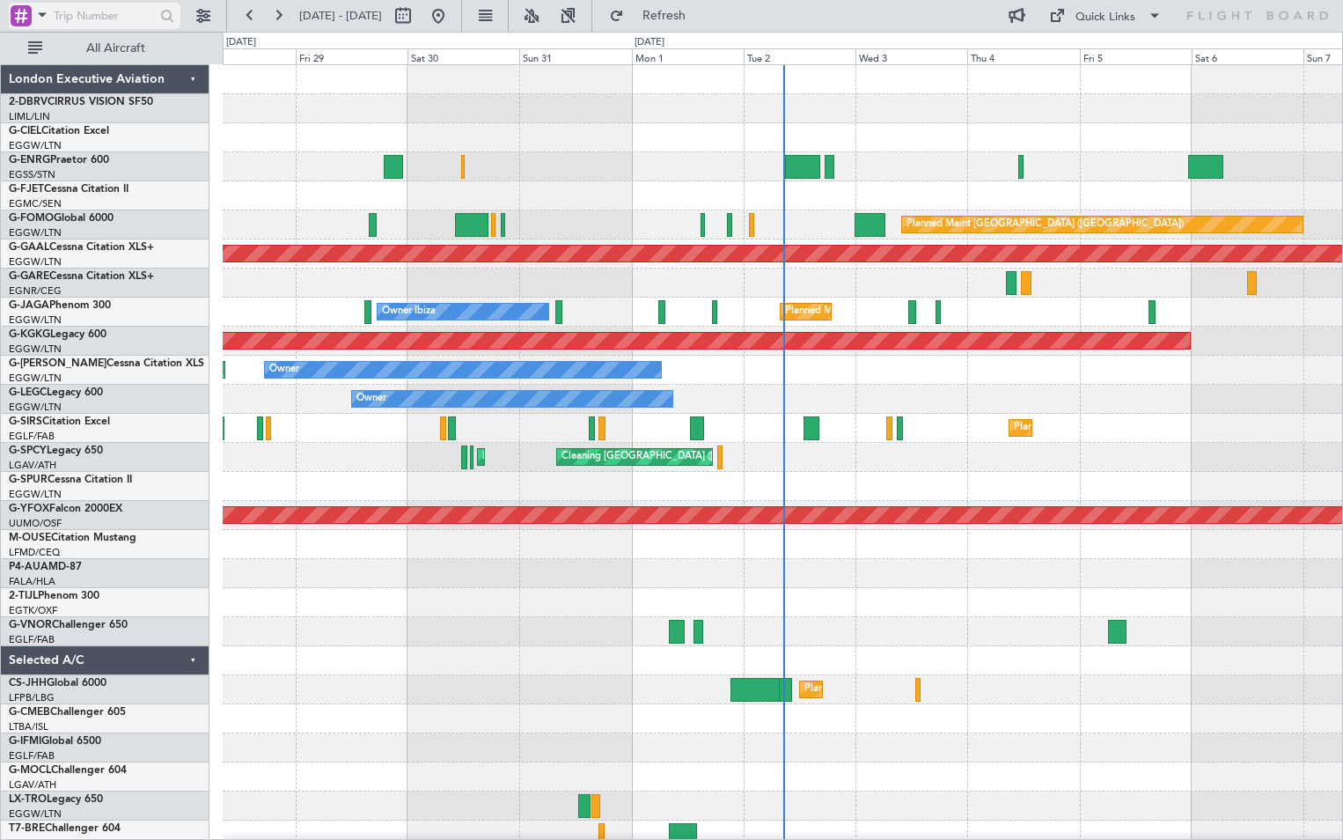
click at [36, 17] on span at bounding box center [42, 15] width 21 height 22
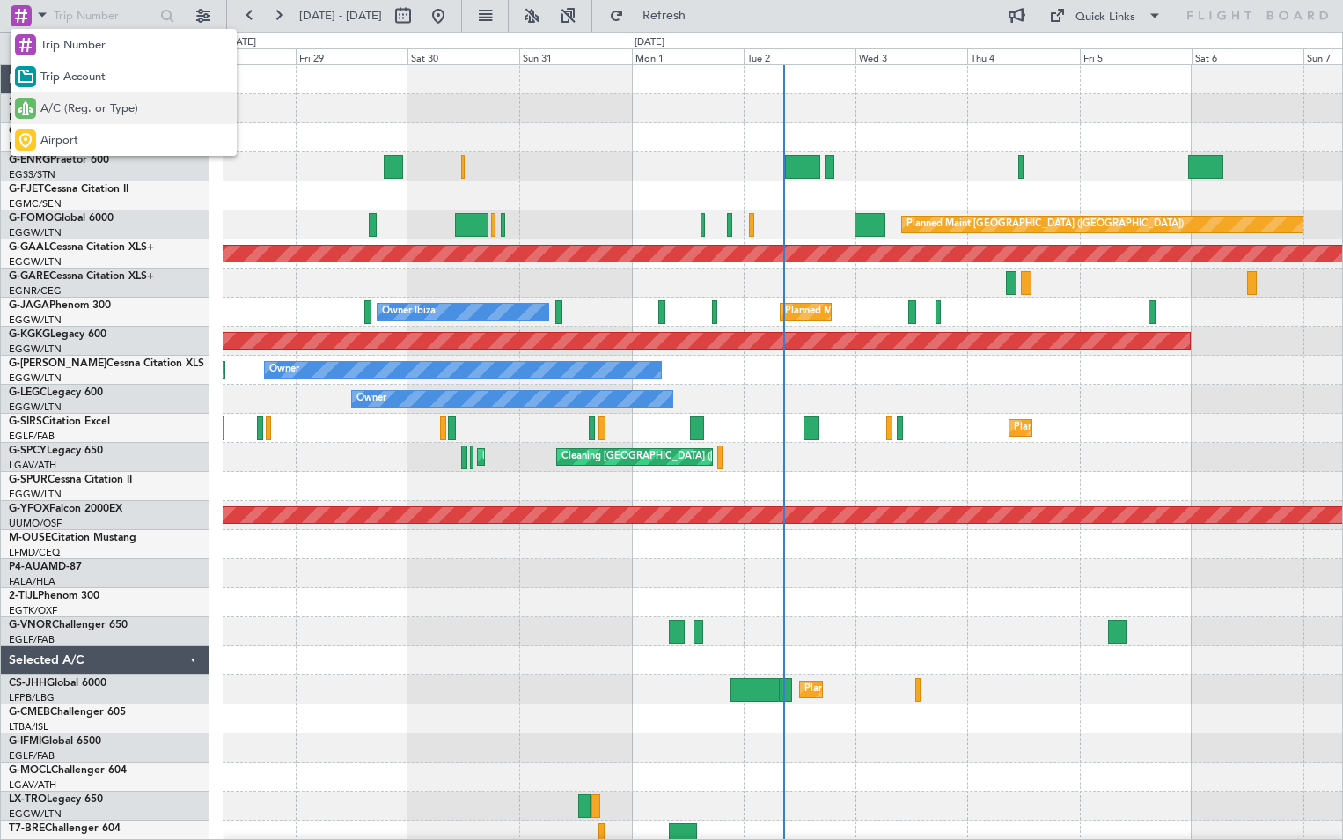
click at [64, 107] on span "A/C (Reg. or Type)" at bounding box center [89, 109] width 98 height 18
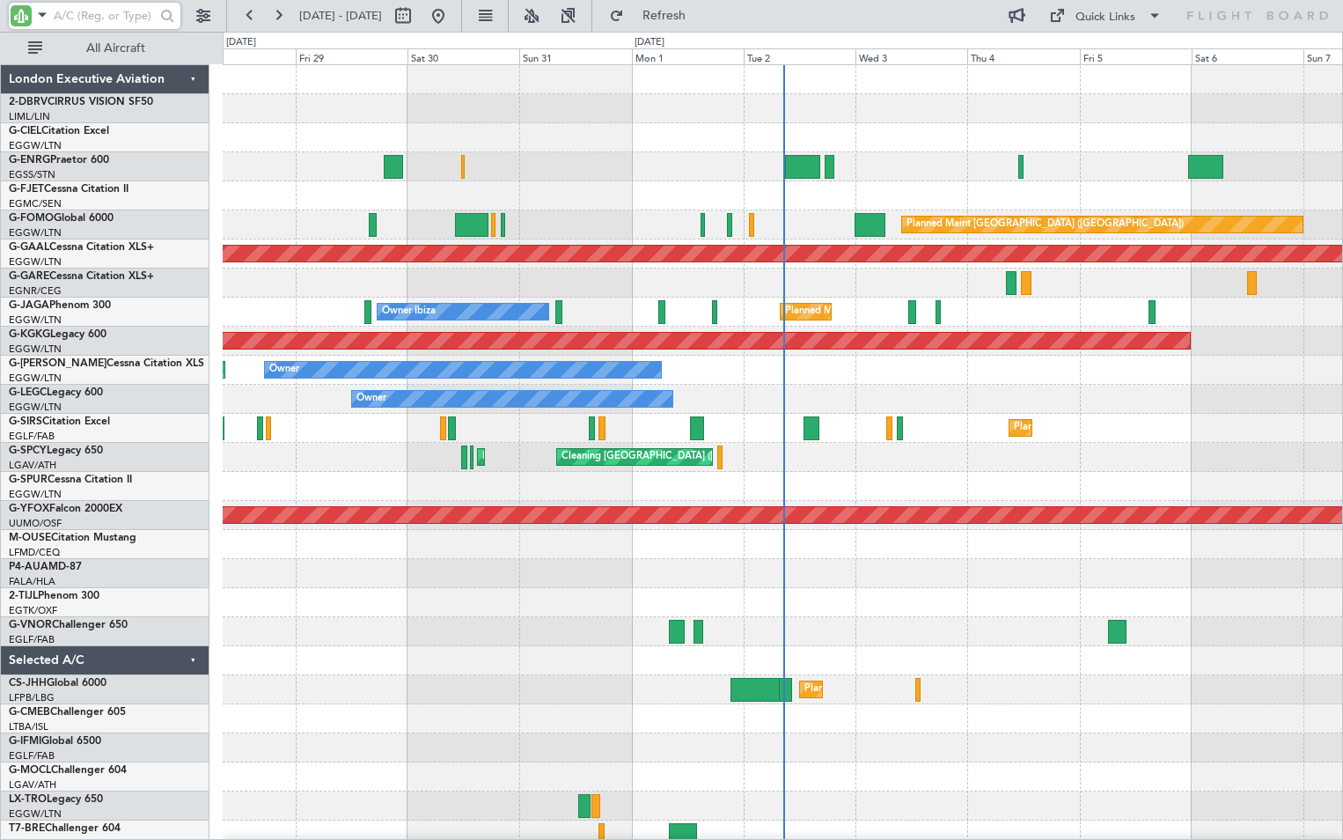
click at [84, 9] on input "text" at bounding box center [104, 16] width 101 height 26
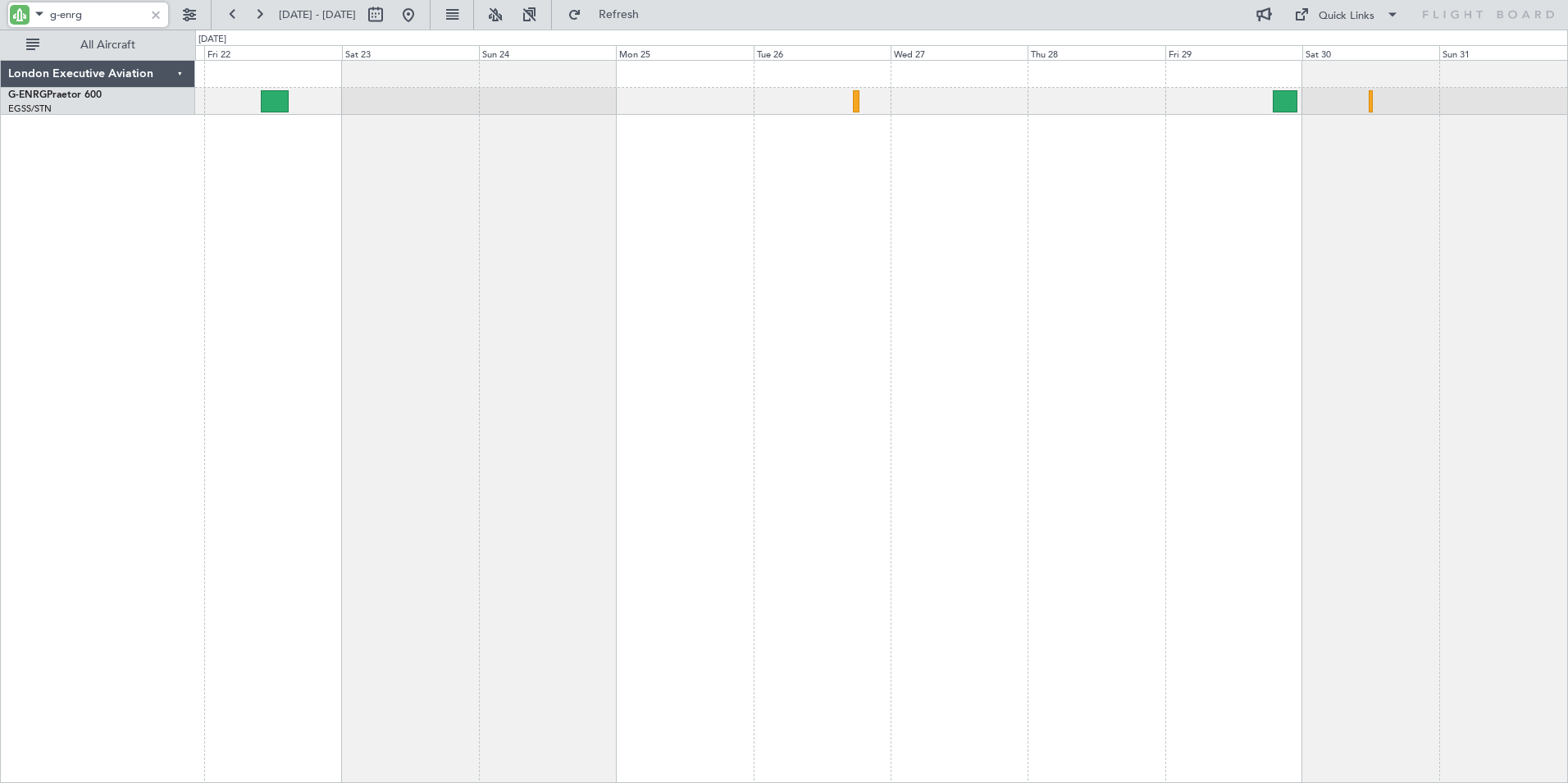
click at [1250, 177] on div at bounding box center [881, 420] width 1373 height 722
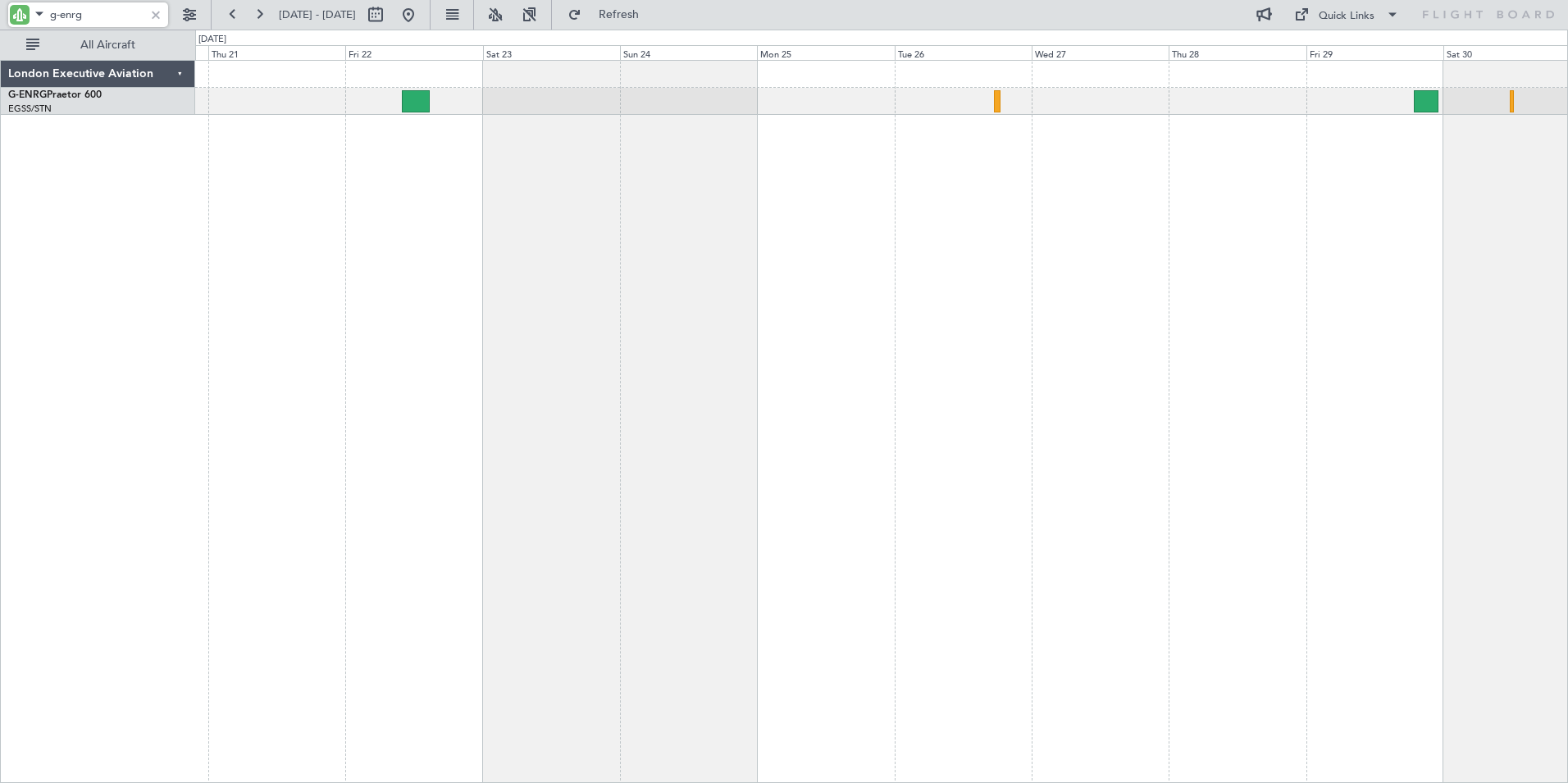
click at [1181, 240] on div at bounding box center [881, 420] width 1373 height 722
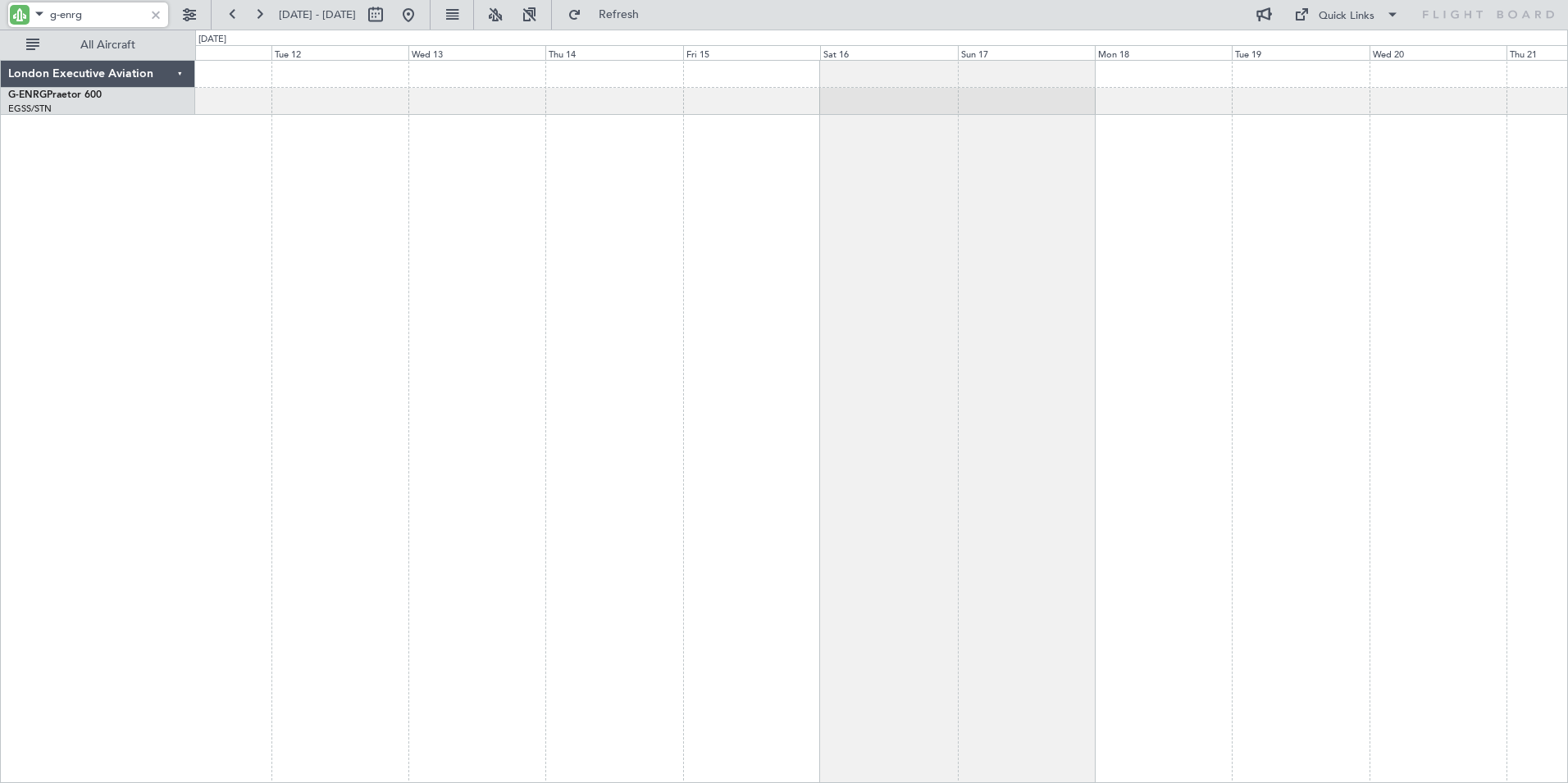
click at [850, 243] on div at bounding box center [881, 420] width 1373 height 722
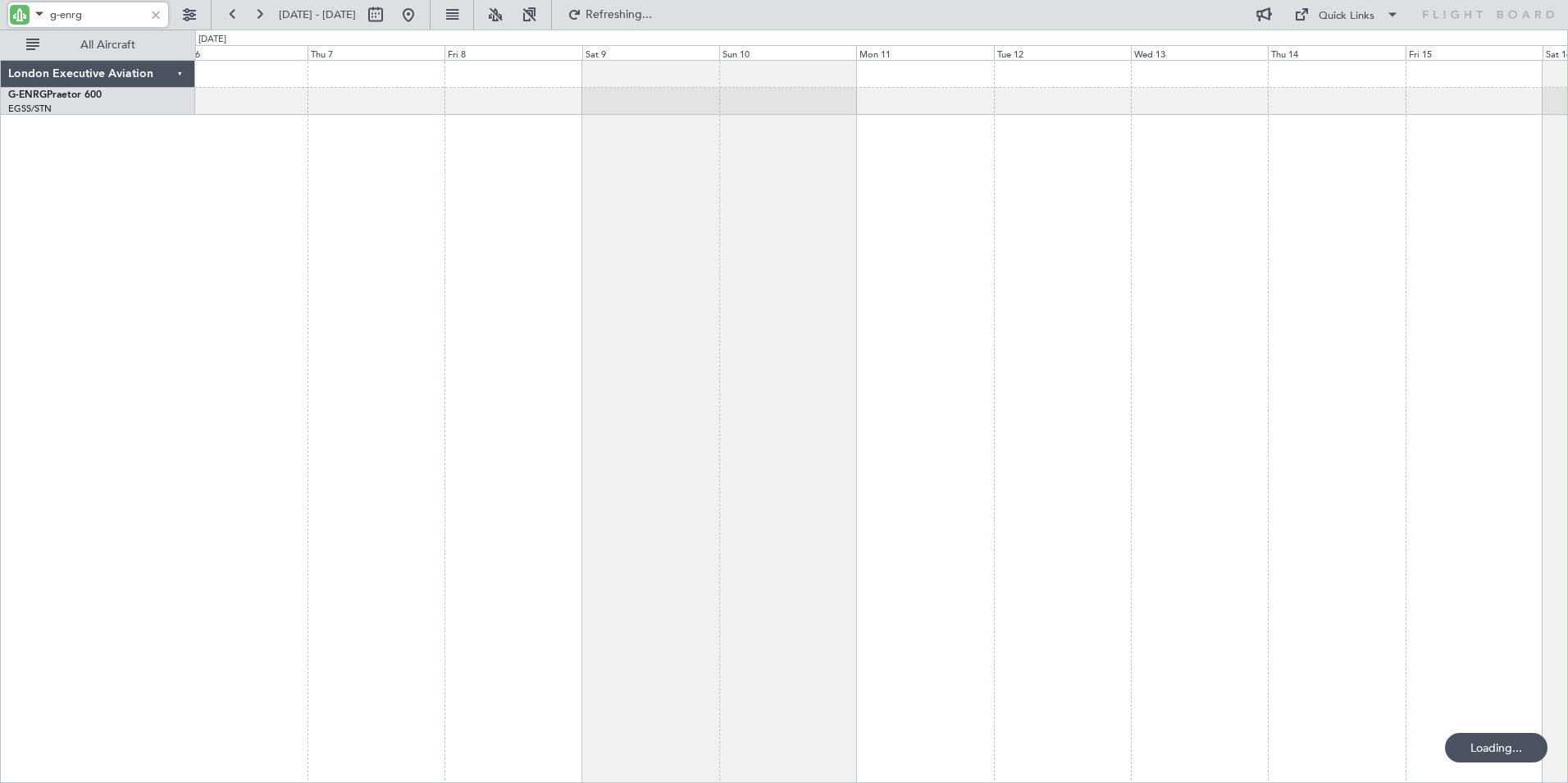
click at [1057, 189] on div at bounding box center [881, 420] width 1373 height 722
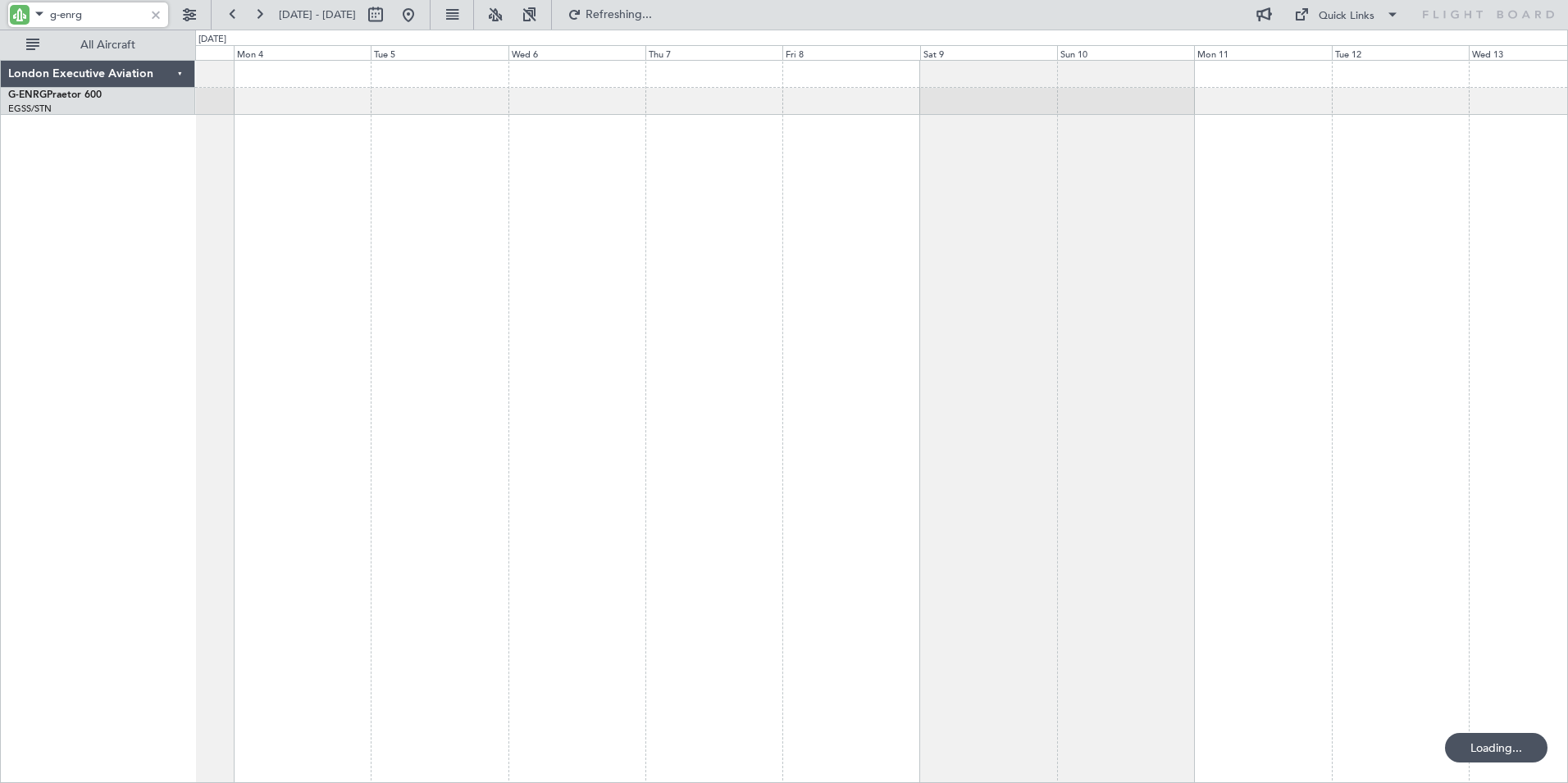
click at [802, 208] on div at bounding box center [881, 420] width 1373 height 722
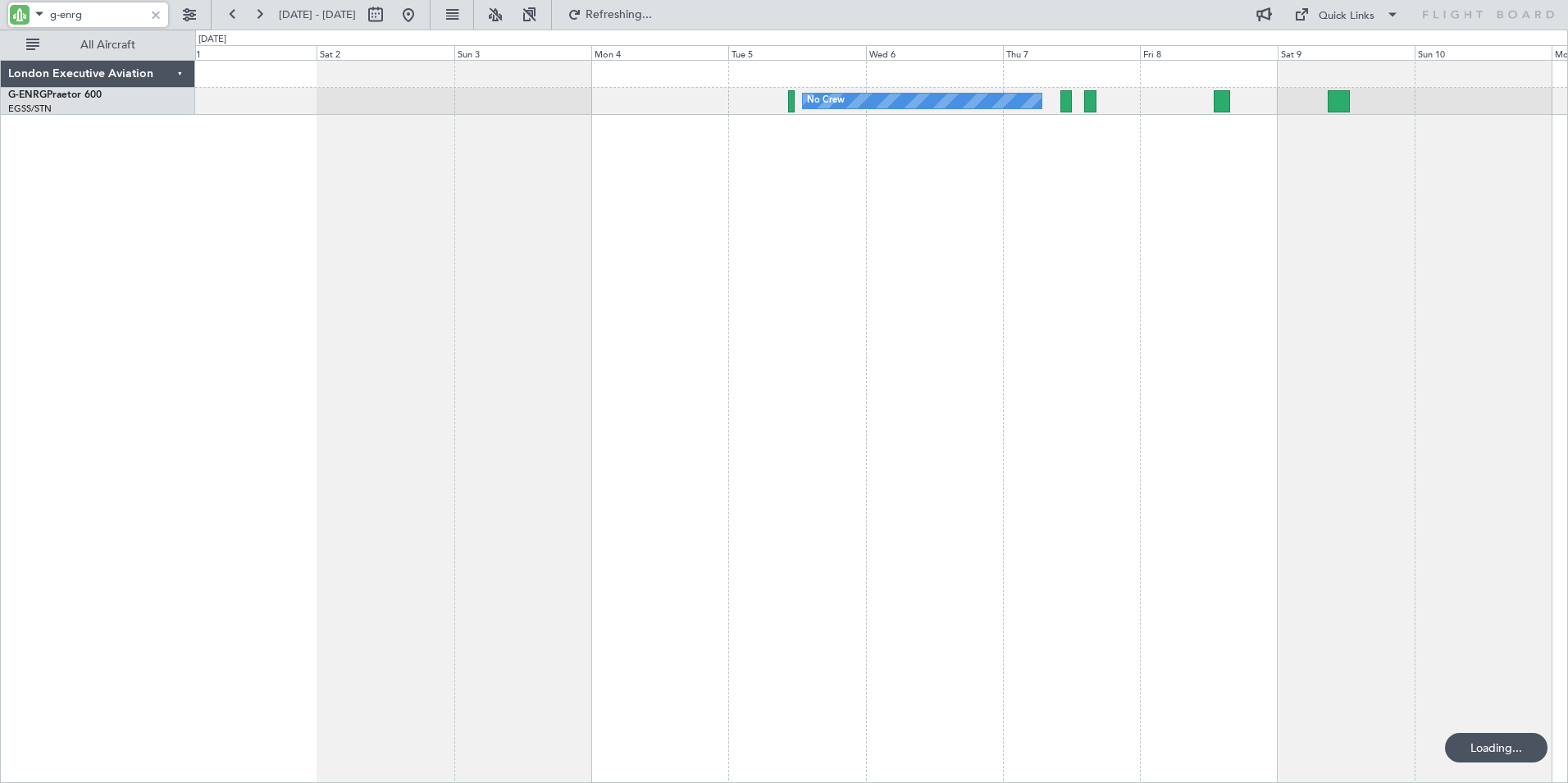
click at [601, 195] on div "No Crew Planned Maint [GEOGRAPHIC_DATA] ([GEOGRAPHIC_DATA]) No Crew" at bounding box center [881, 420] width 1373 height 722
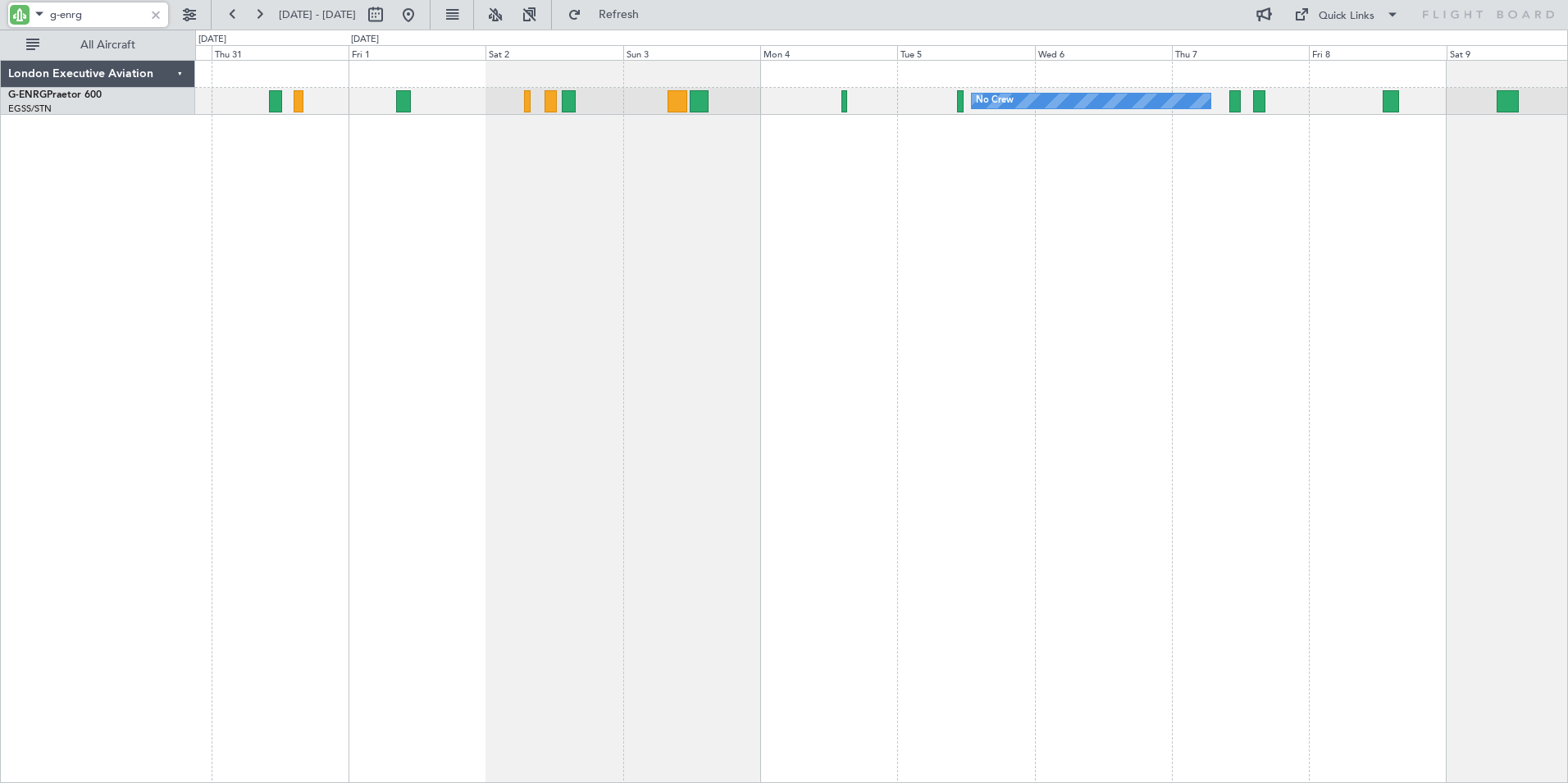
click at [568, 184] on div "No Crew Planned Maint [GEOGRAPHIC_DATA] ([GEOGRAPHIC_DATA]) No Crew AOG Maint […" at bounding box center [881, 420] width 1373 height 722
click at [230, 14] on button at bounding box center [233, 15] width 26 height 26
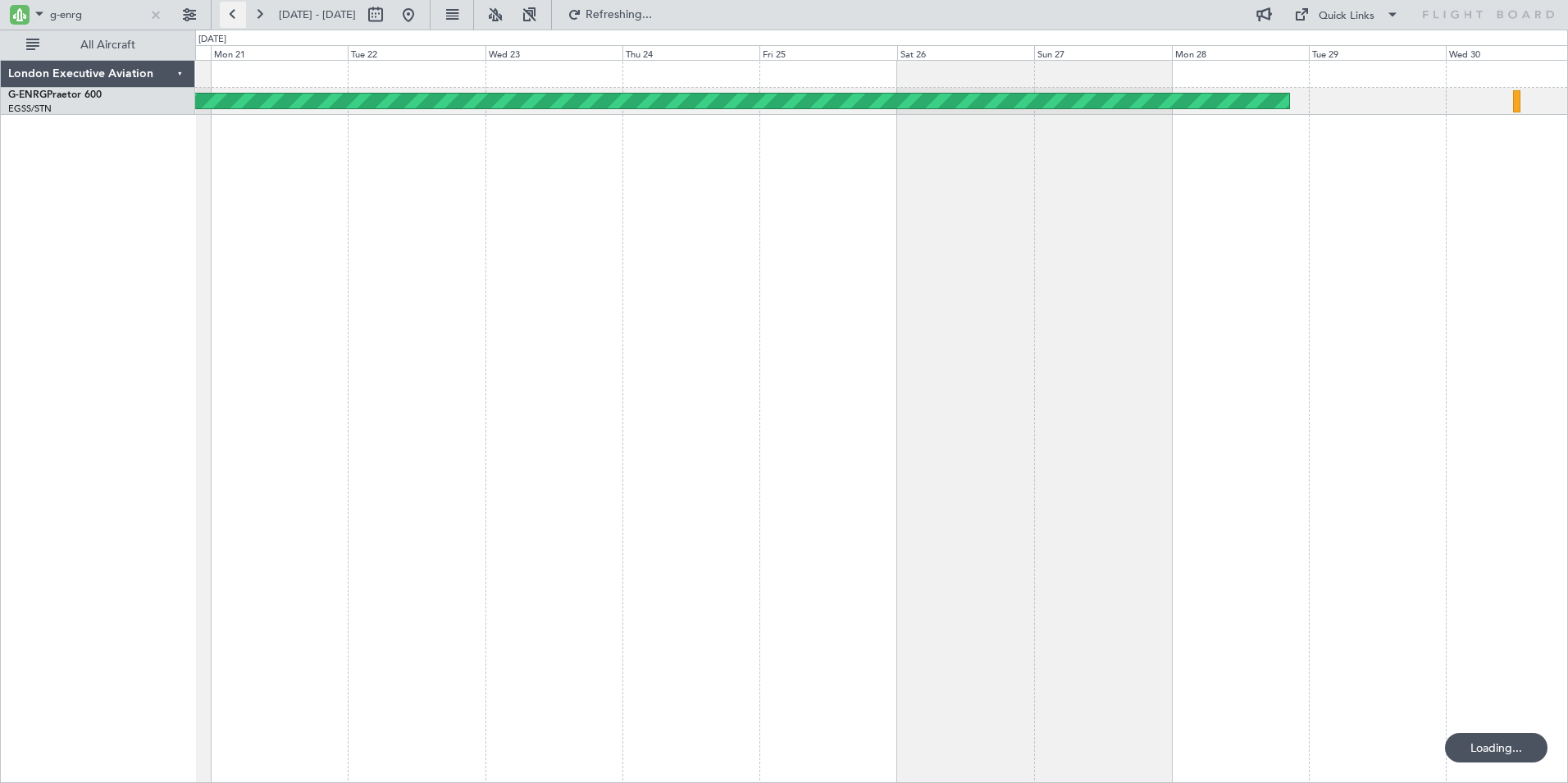
click at [230, 14] on button at bounding box center [233, 15] width 26 height 26
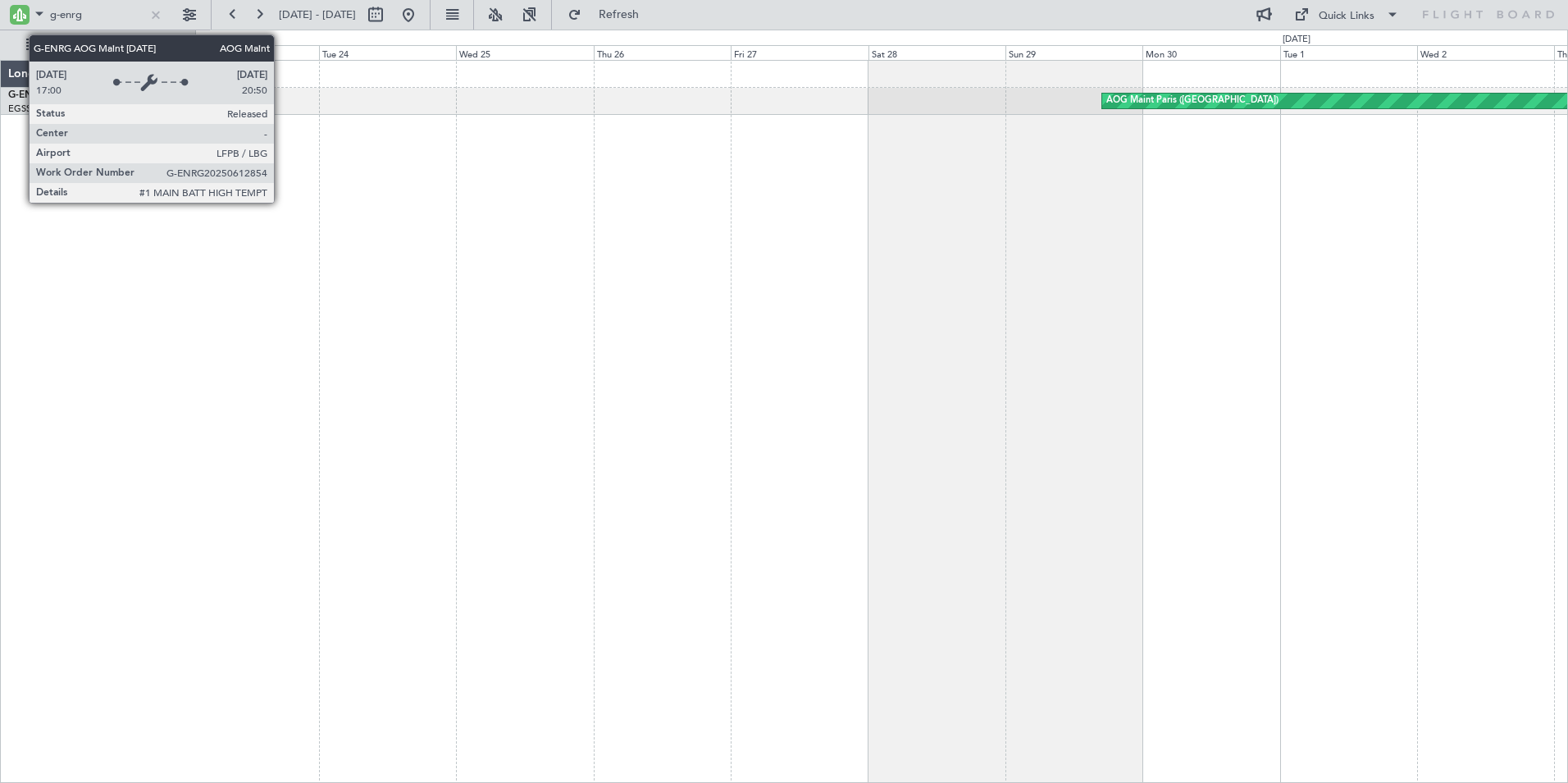
click at [1250, 259] on div "AOG Maint Paris ([GEOGRAPHIC_DATA])" at bounding box center [881, 420] width 1373 height 722
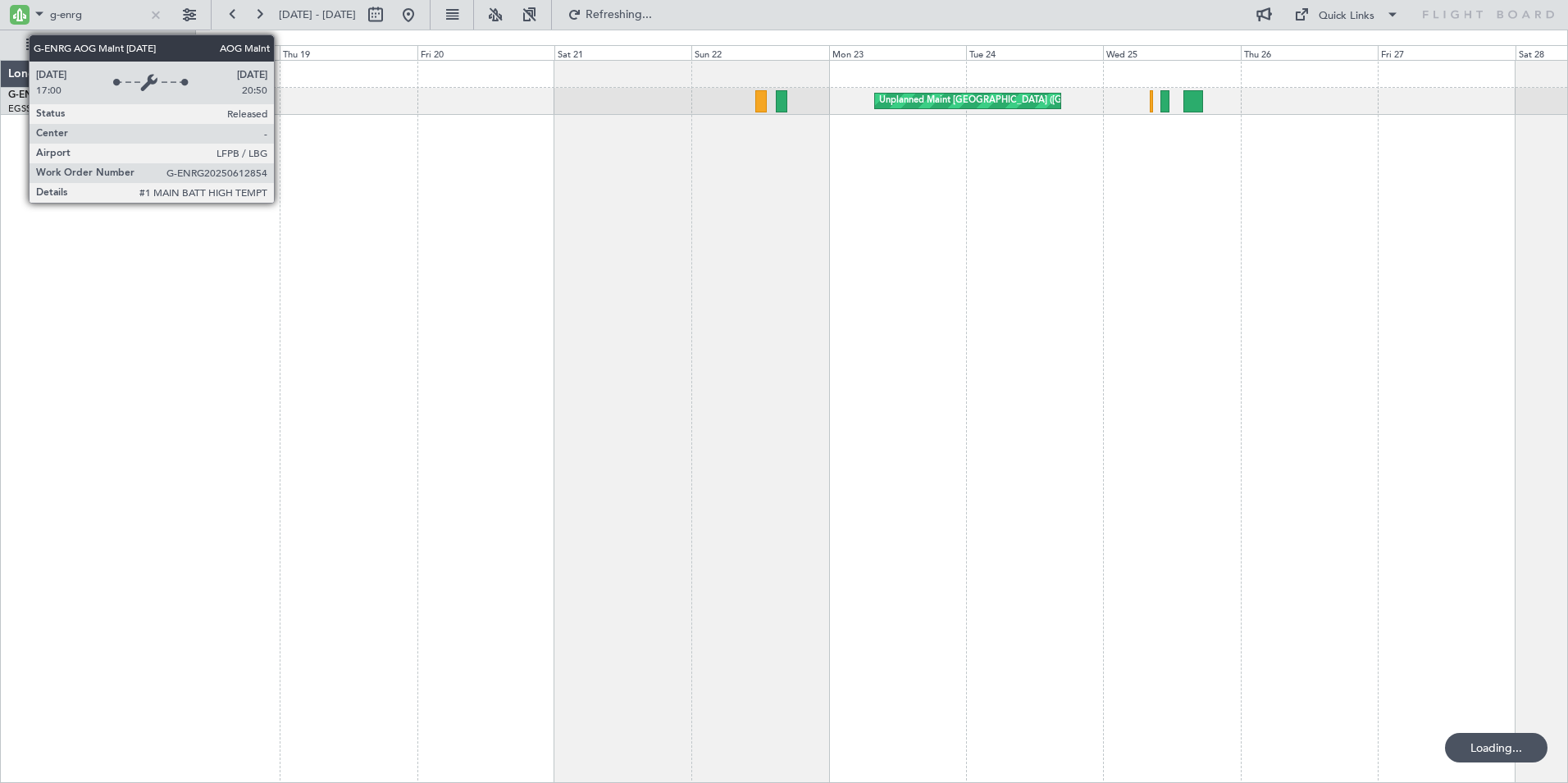
click at [1232, 257] on div "Unplanned Maint [GEOGRAPHIC_DATA] ([GEOGRAPHIC_DATA]) AOG Maint [GEOGRAPHIC_DAT…" at bounding box center [881, 420] width 1373 height 722
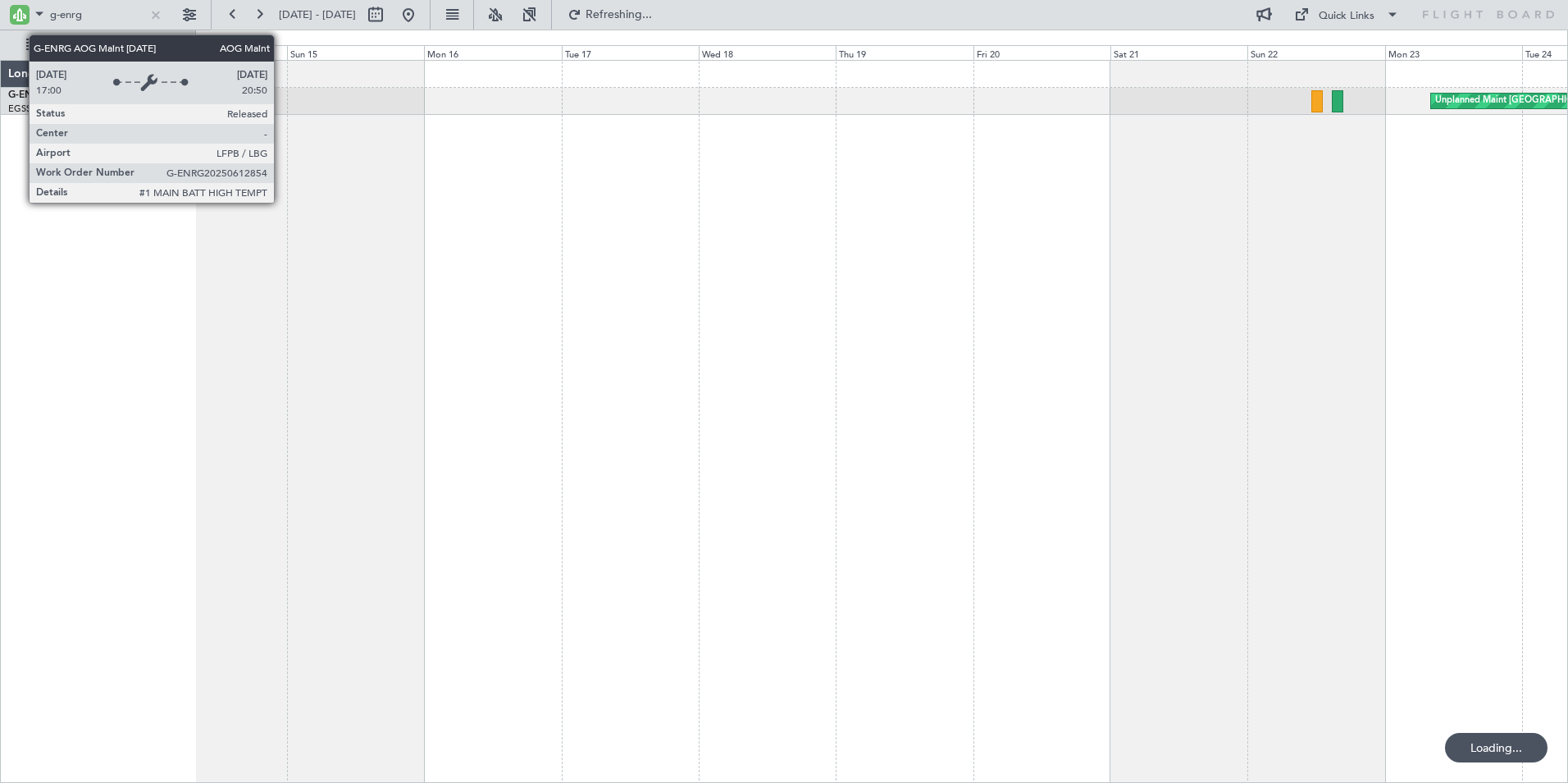
click at [927, 230] on div "Unplanned Maint [GEOGRAPHIC_DATA] ([GEOGRAPHIC_DATA])" at bounding box center [881, 420] width 1373 height 722
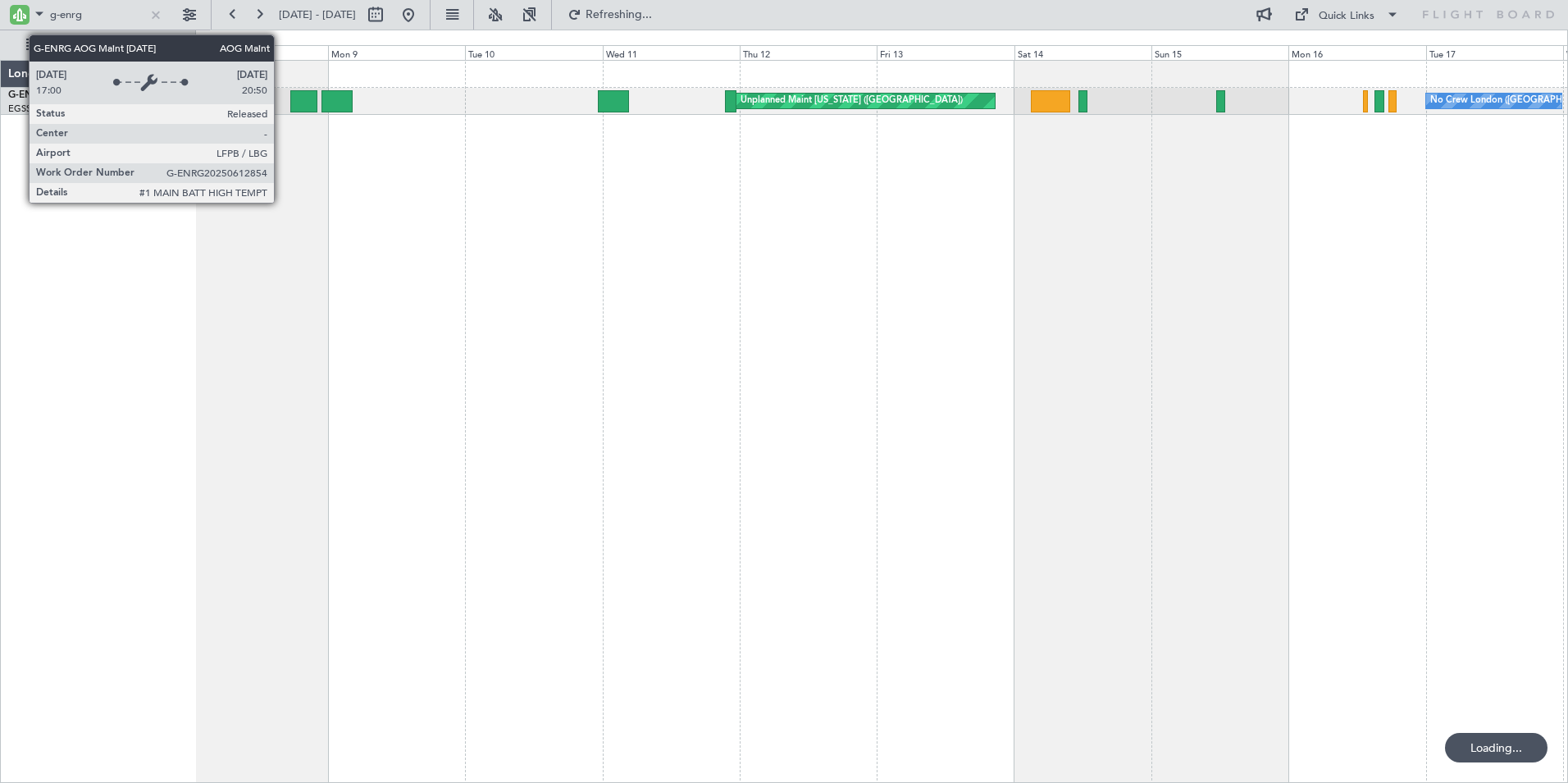
click at [1250, 235] on div "Unplanned Maint [US_STATE] ([GEOGRAPHIC_DATA]) No Crew [GEOGRAPHIC_DATA] ([GEOG…" at bounding box center [881, 420] width 1373 height 722
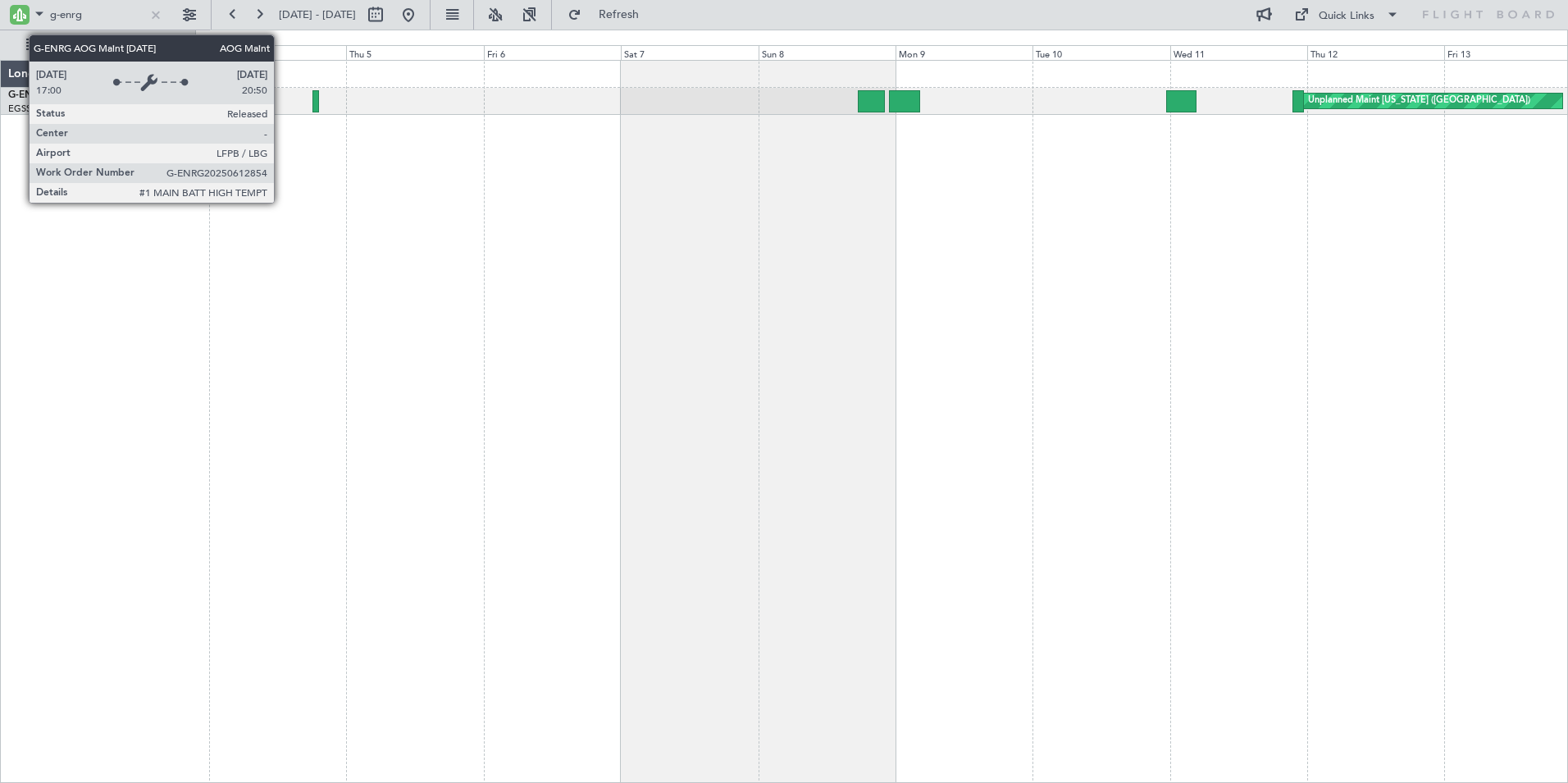
click at [1250, 229] on div "Unplanned Maint [US_STATE] ([GEOGRAPHIC_DATA])" at bounding box center [881, 420] width 1373 height 722
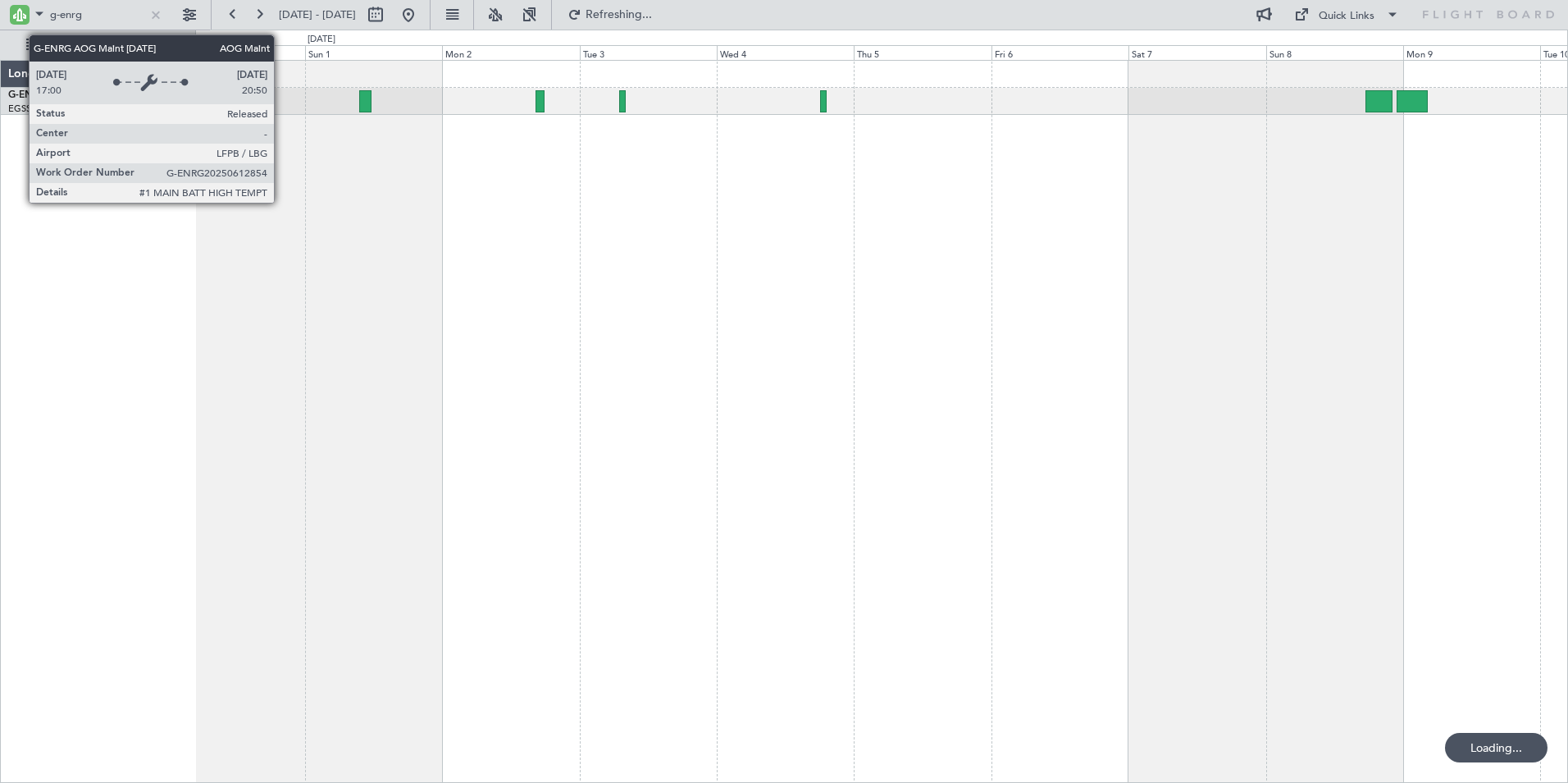
click at [887, 231] on div "Unplanned Maint [US_STATE] ([GEOGRAPHIC_DATA])" at bounding box center [881, 420] width 1373 height 722
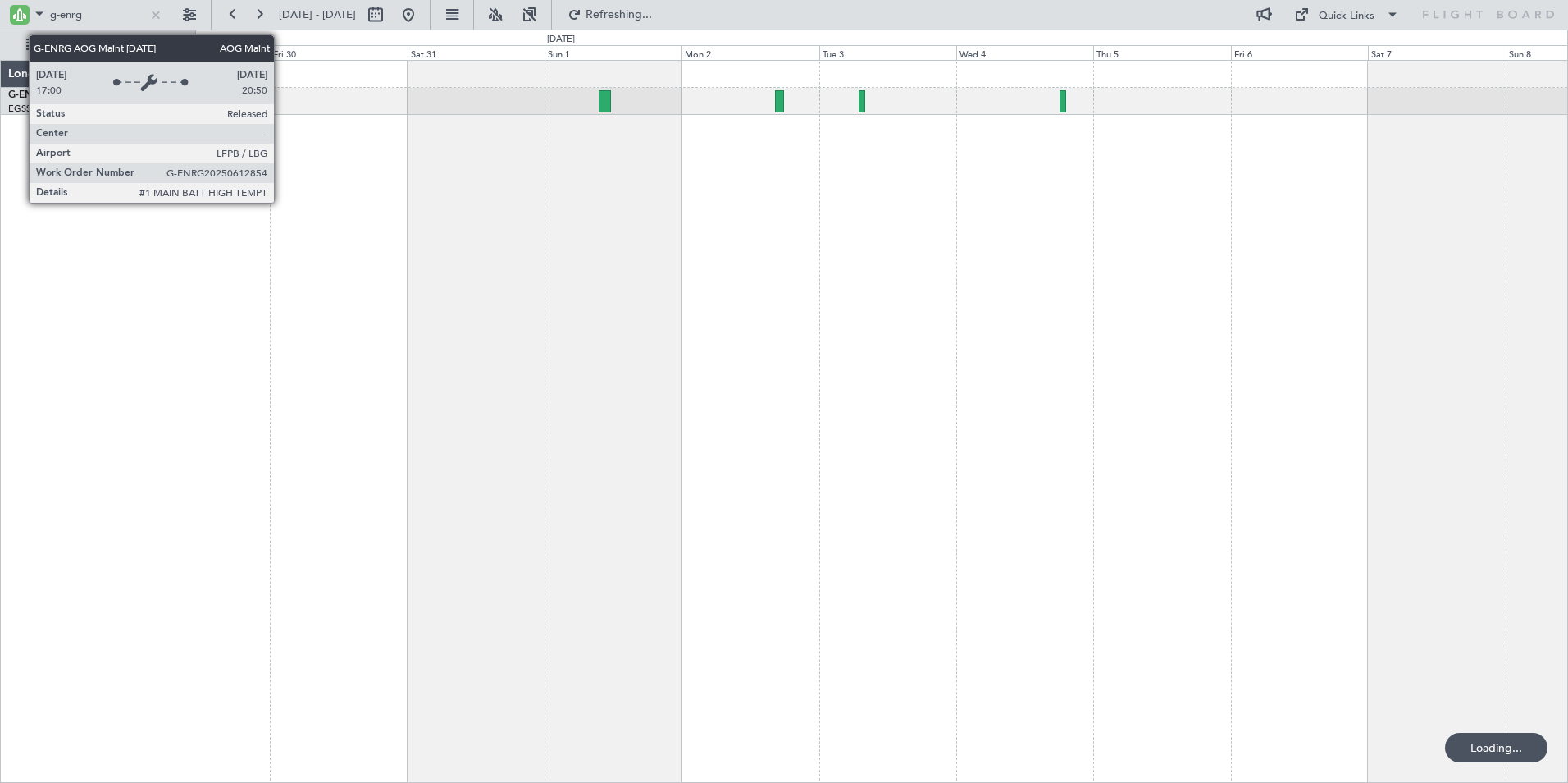
click at [680, 243] on div at bounding box center [881, 420] width 1373 height 722
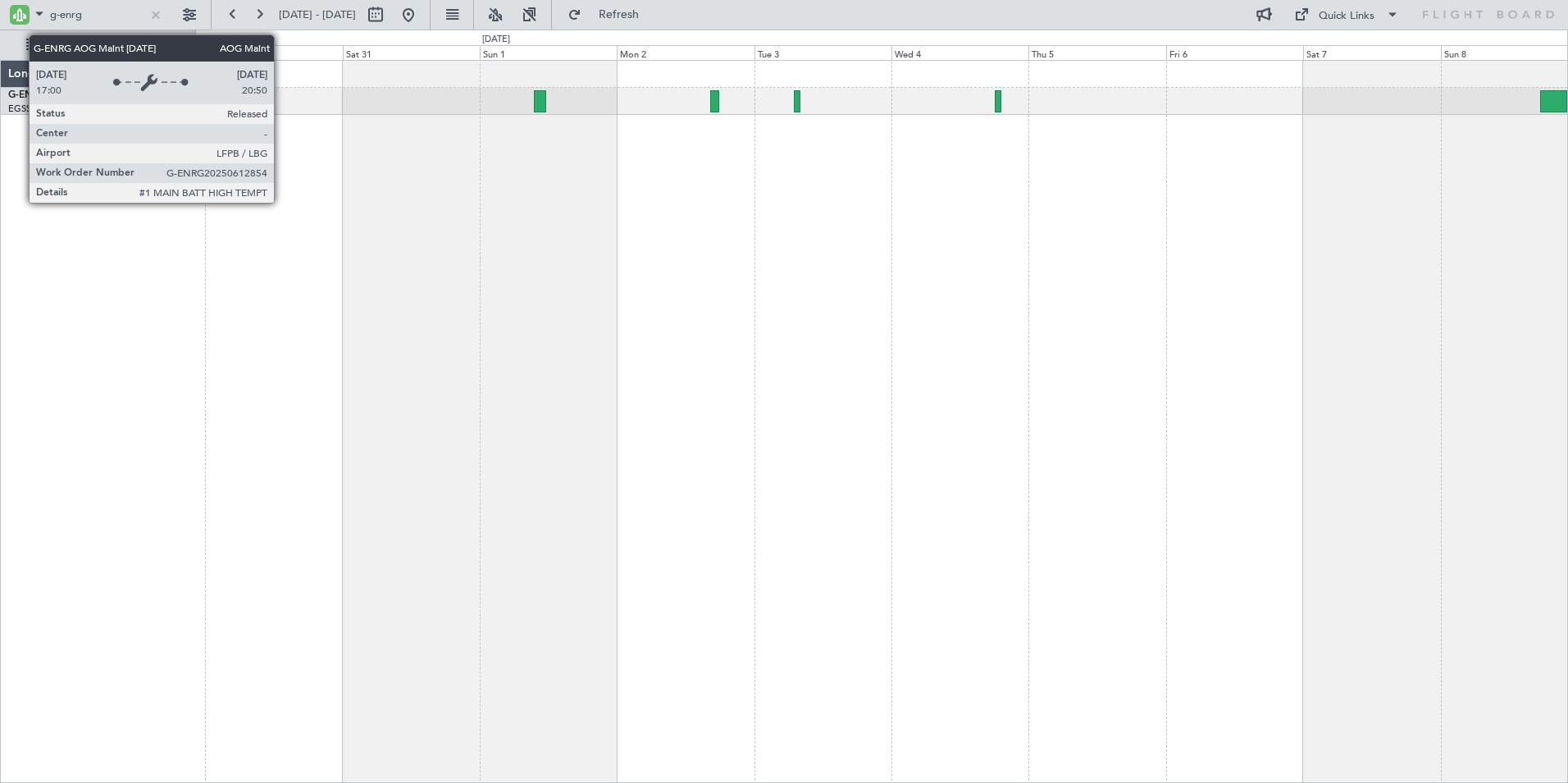
click at [620, 212] on div "Planned Maint [GEOGRAPHIC_DATA] ([GEOGRAPHIC_DATA])" at bounding box center [881, 420] width 1373 height 722
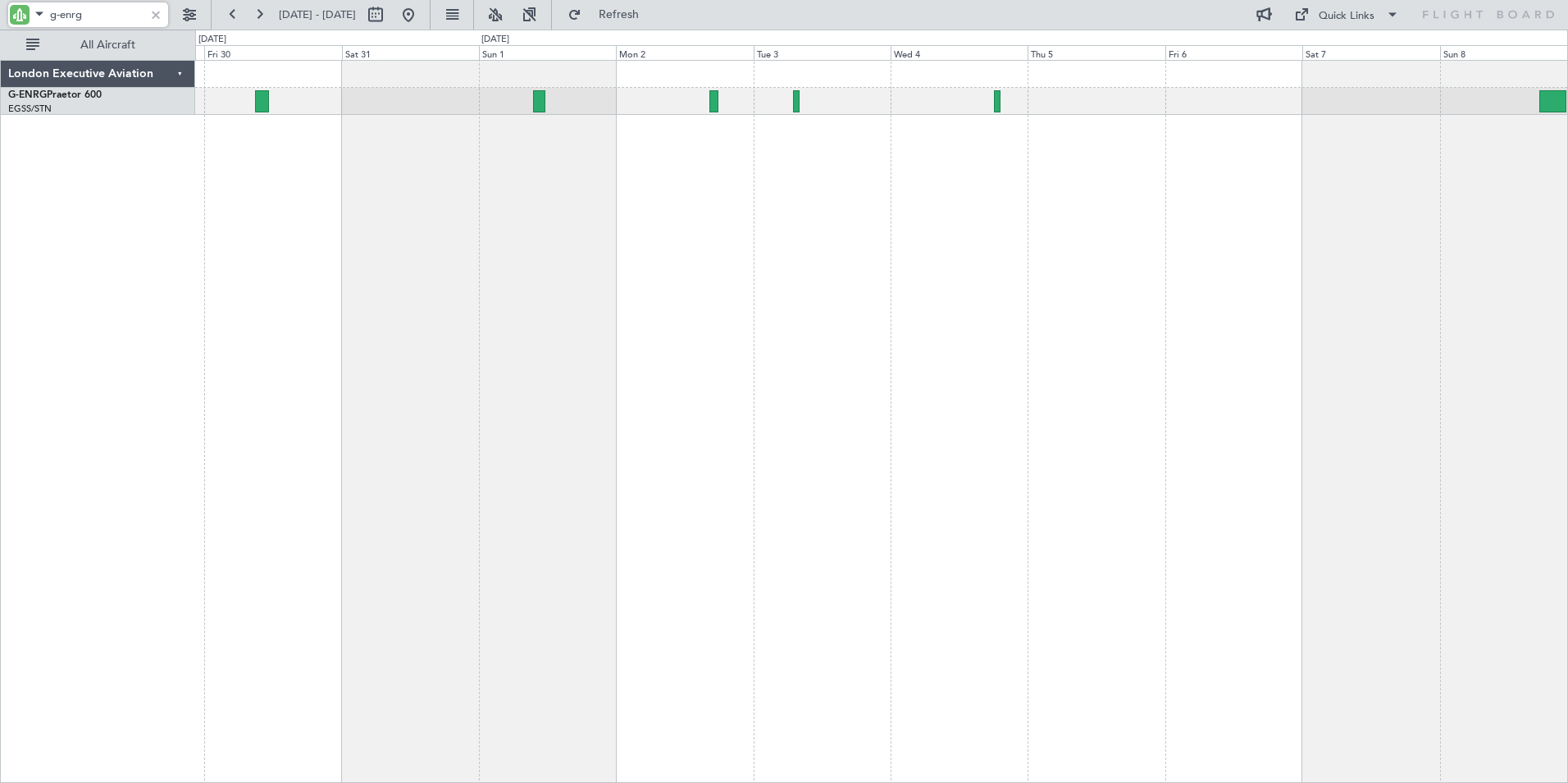
drag, startPoint x: 92, startPoint y: 14, endPoint x: 6, endPoint y: 14, distance: 86.0
click at [6, 14] on div "g-enrg" at bounding box center [105, 15] width 211 height 30
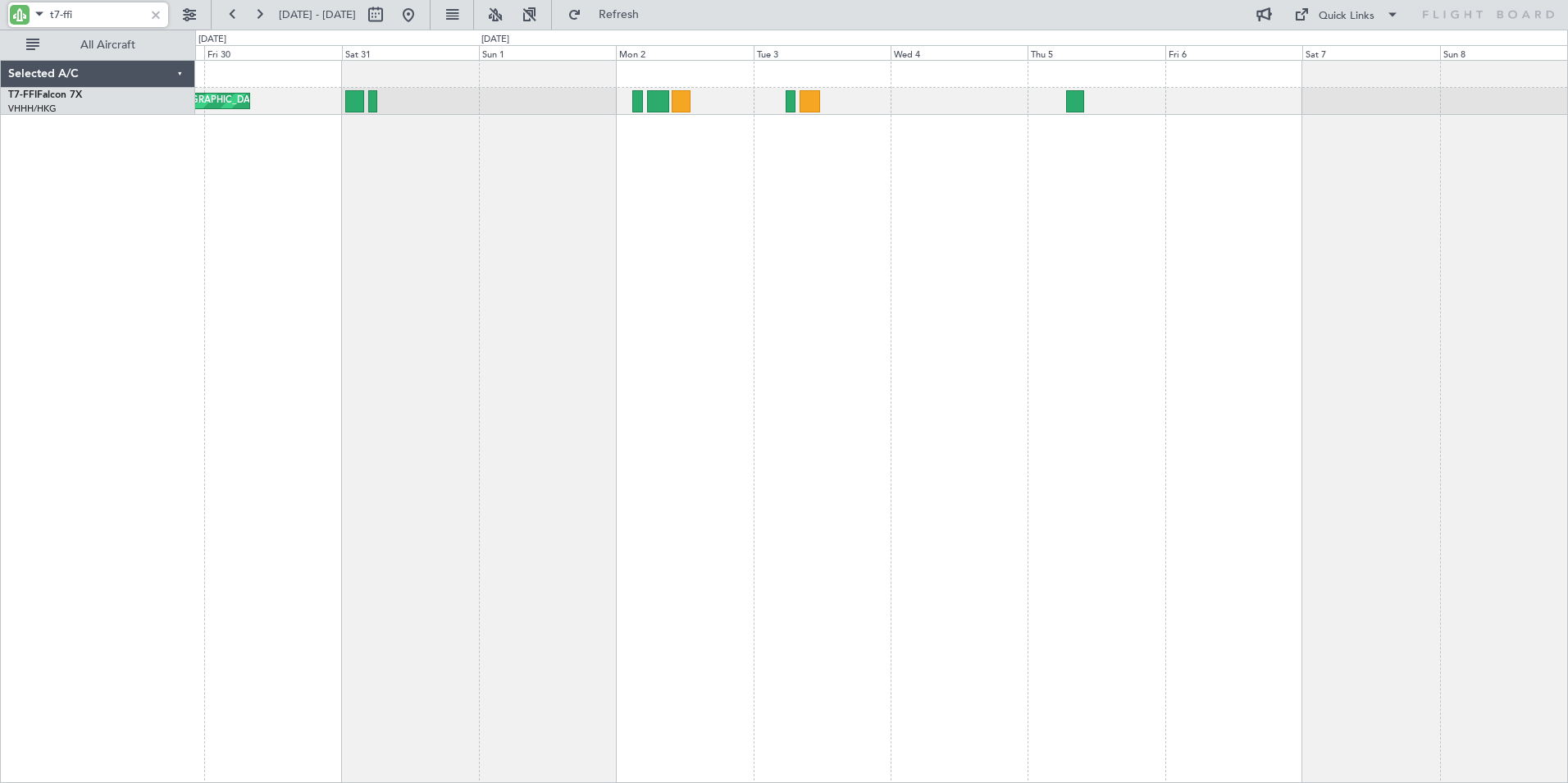
type input "t7-ffi"
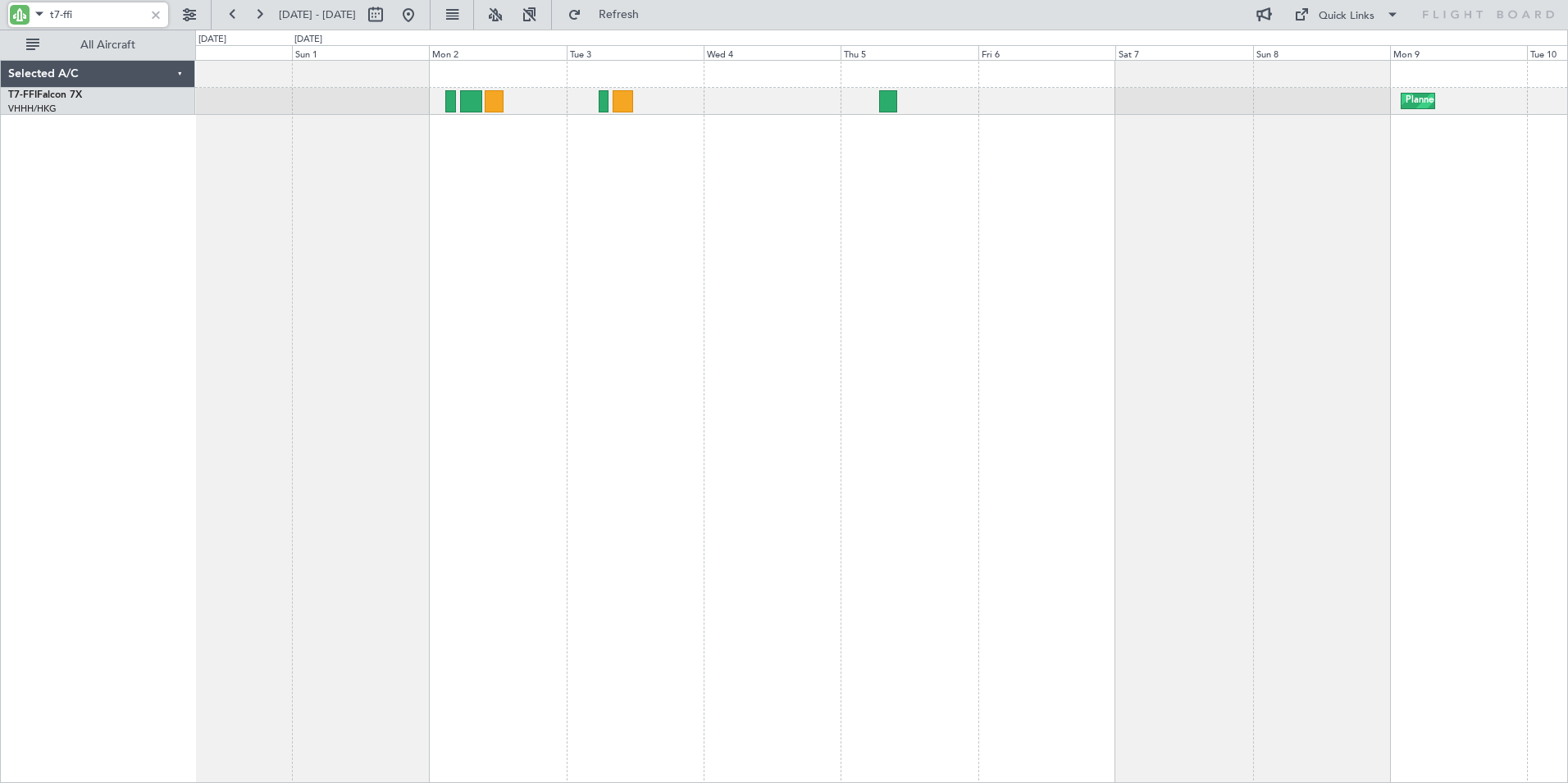
click at [683, 193] on div "Planned Maint [GEOGRAPHIC_DATA] ([GEOGRAPHIC_DATA]) Unplanned Maint [GEOGRAPHIC…" at bounding box center [881, 420] width 1373 height 722
